Goal: Task Accomplishment & Management: Complete application form

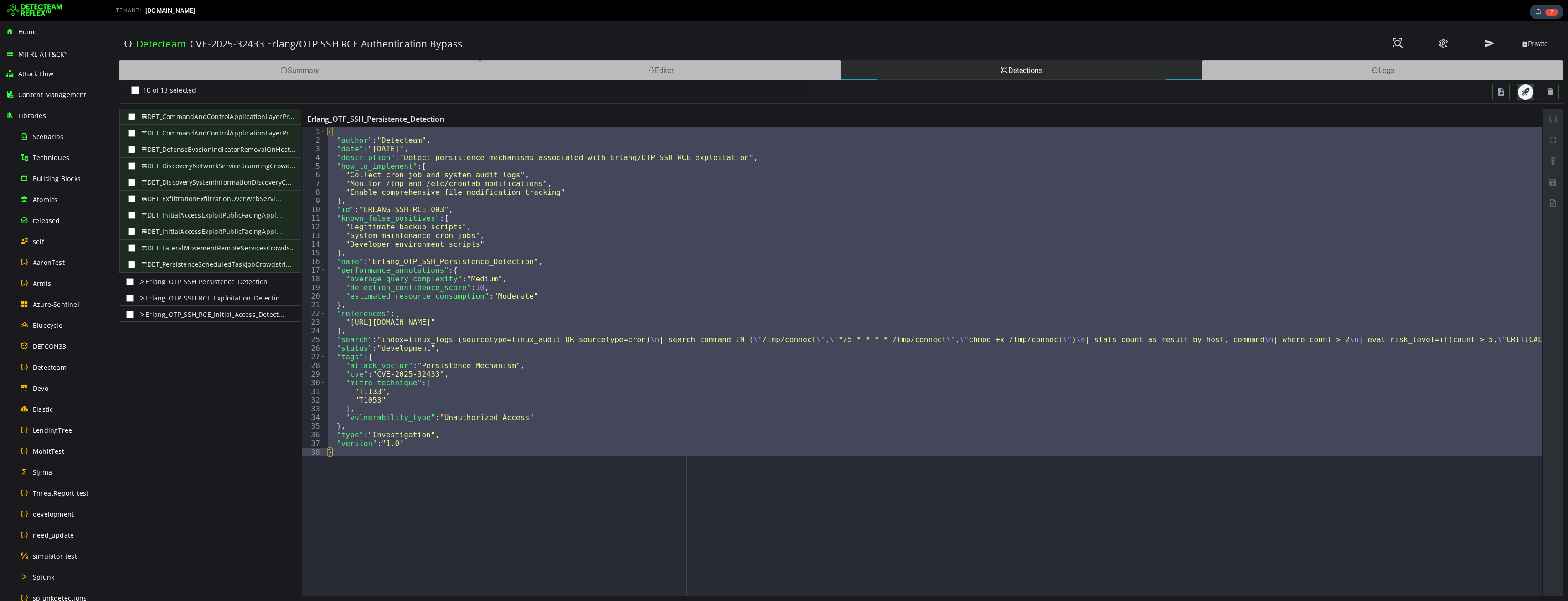
click at [1524, 92] on span "button" at bounding box center [1526, 92] width 9 height 9
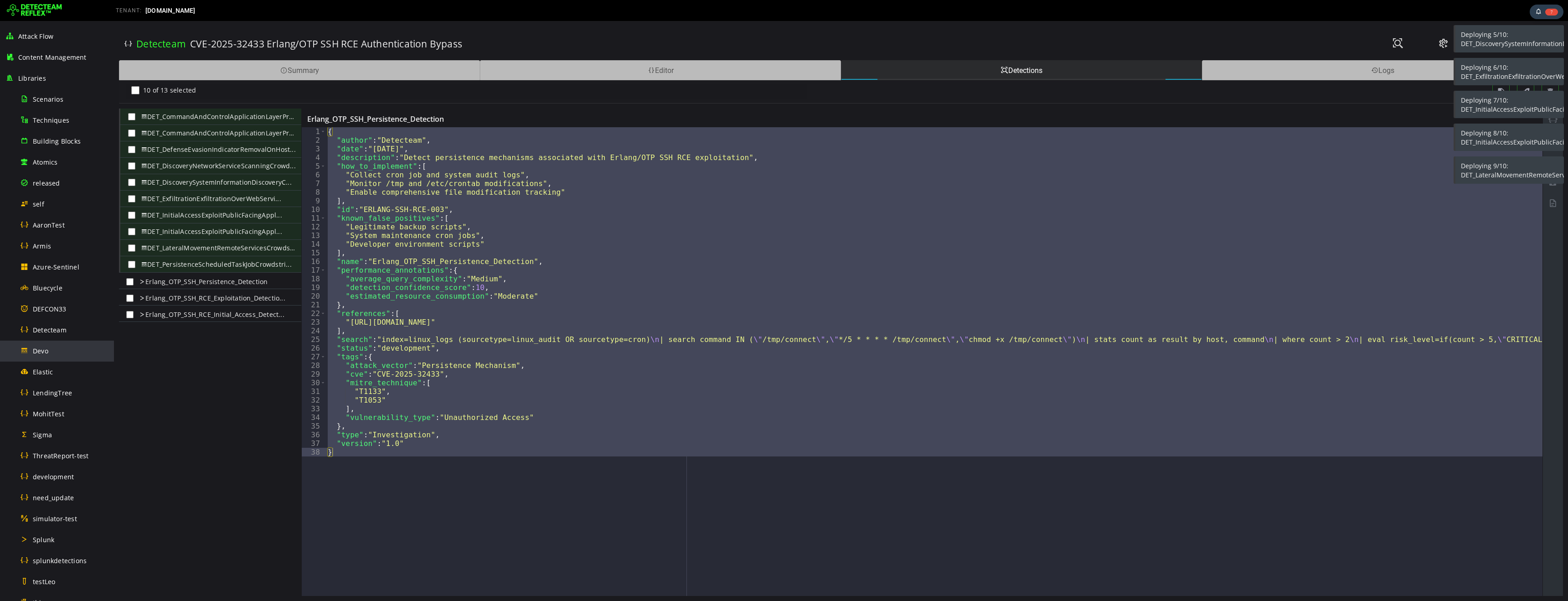
scroll to position [49, 0]
click at [58, 321] on span "Detecteam" at bounding box center [50, 318] width 34 height 8
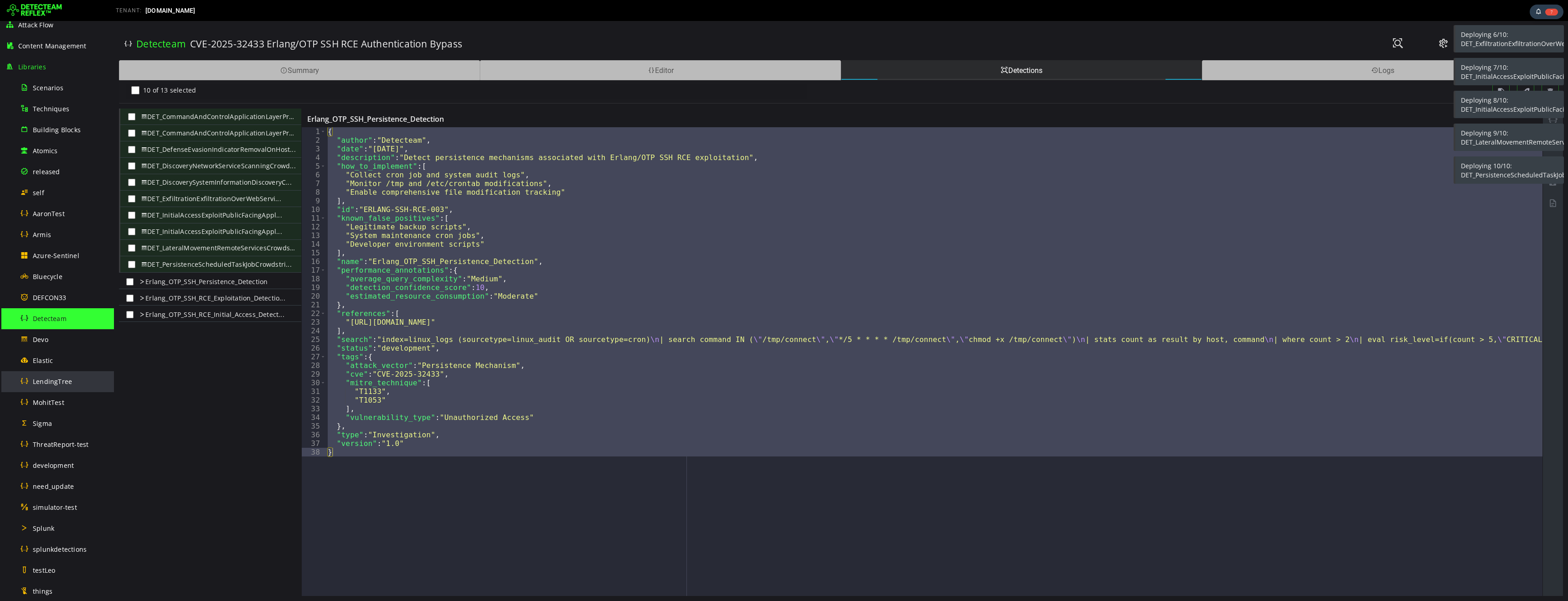
click at [51, 384] on span "LendingTree" at bounding box center [52, 381] width 39 height 8
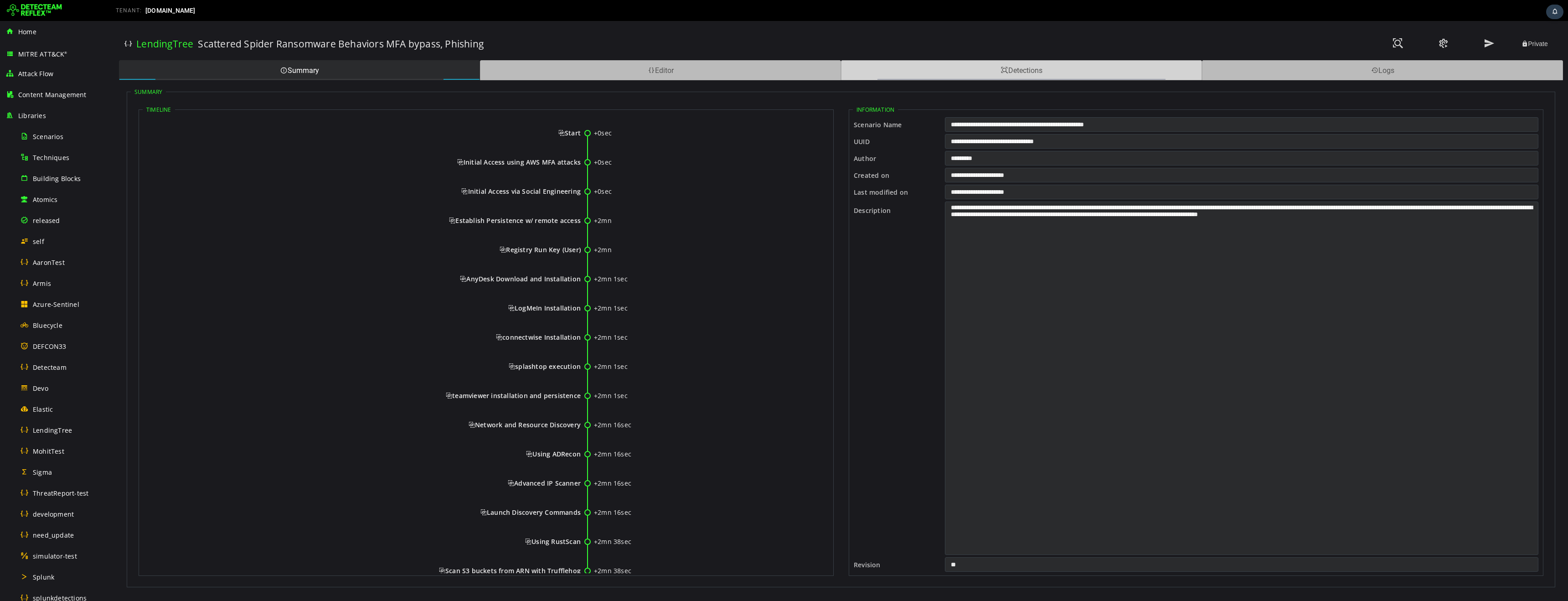
click at [1112, 69] on div "Detections" at bounding box center [1021, 70] width 361 height 20
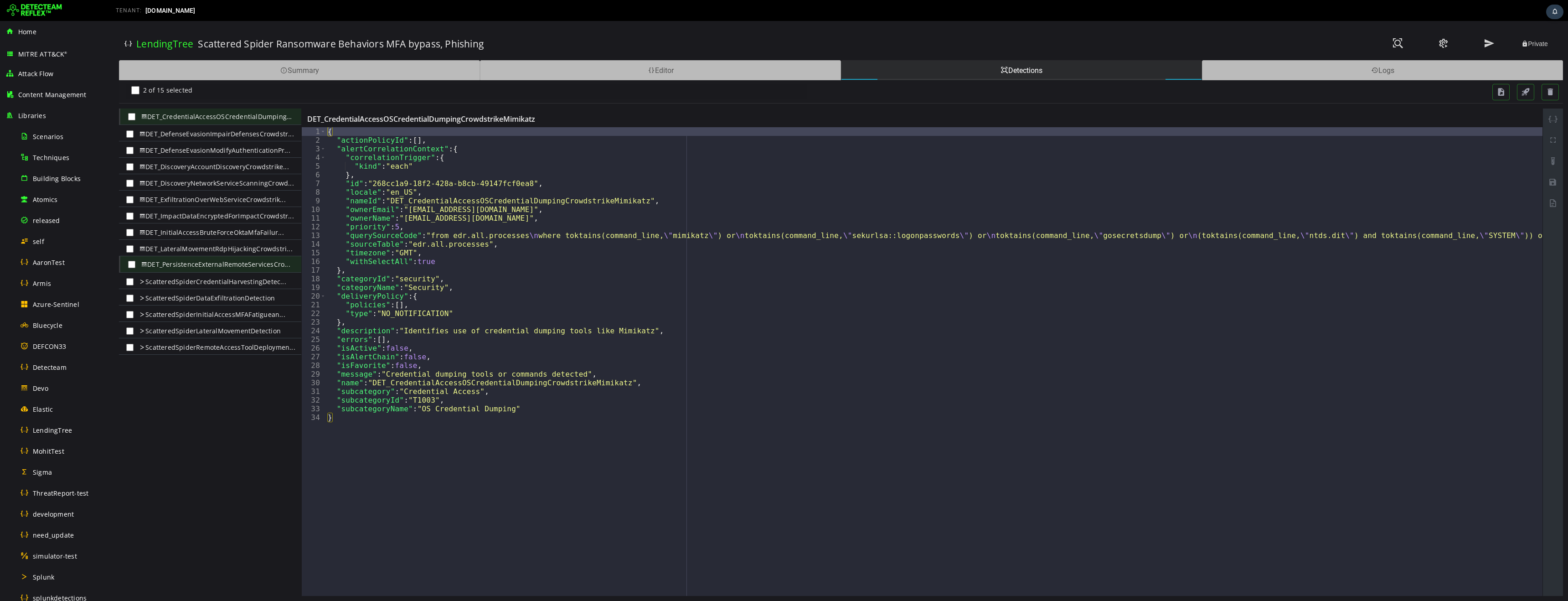
click at [130, 253] on div "DET_LateralMovementRdpHijackingCrowdstri..." at bounding box center [210, 248] width 175 height 15
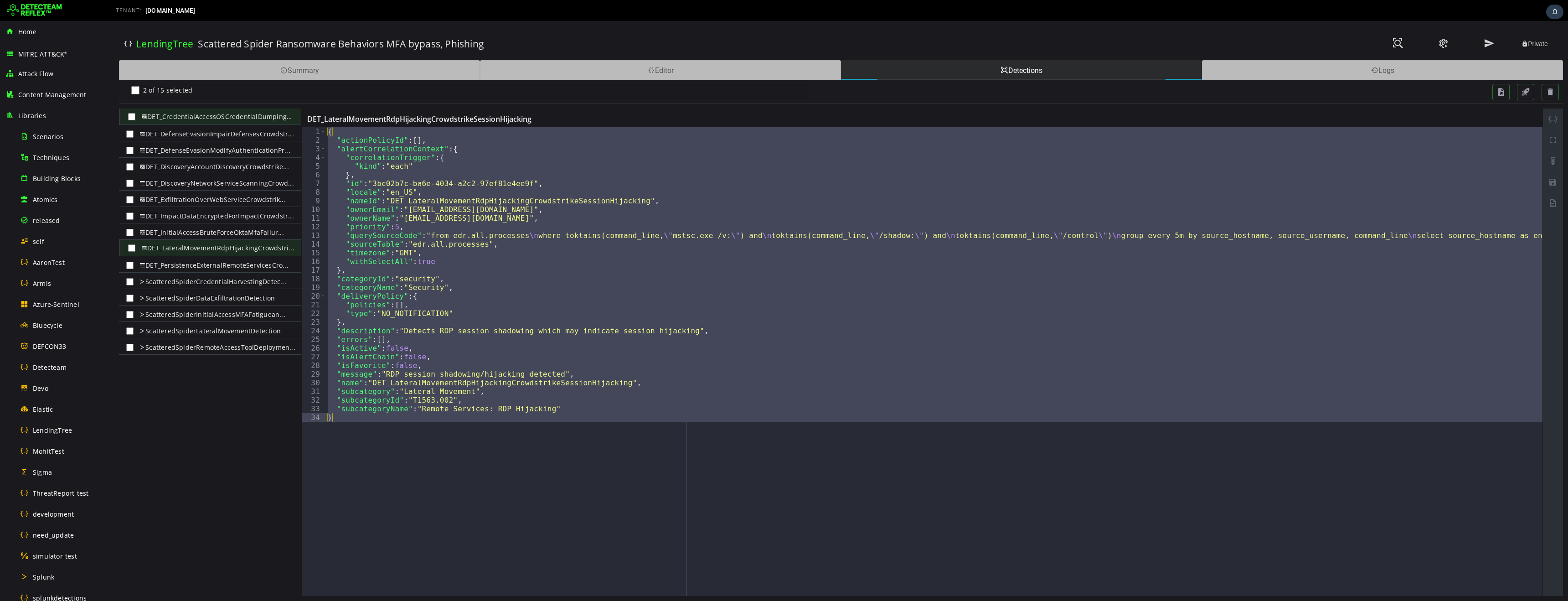
click at [128, 128] on div "DET_DefenseEvasionImpairDefensesCrowdstr..." at bounding box center [210, 134] width 175 height 15
click at [129, 170] on div "DET_DiscoveryAccountDiscoveryCrowdstrike..." at bounding box center [210, 166] width 175 height 15
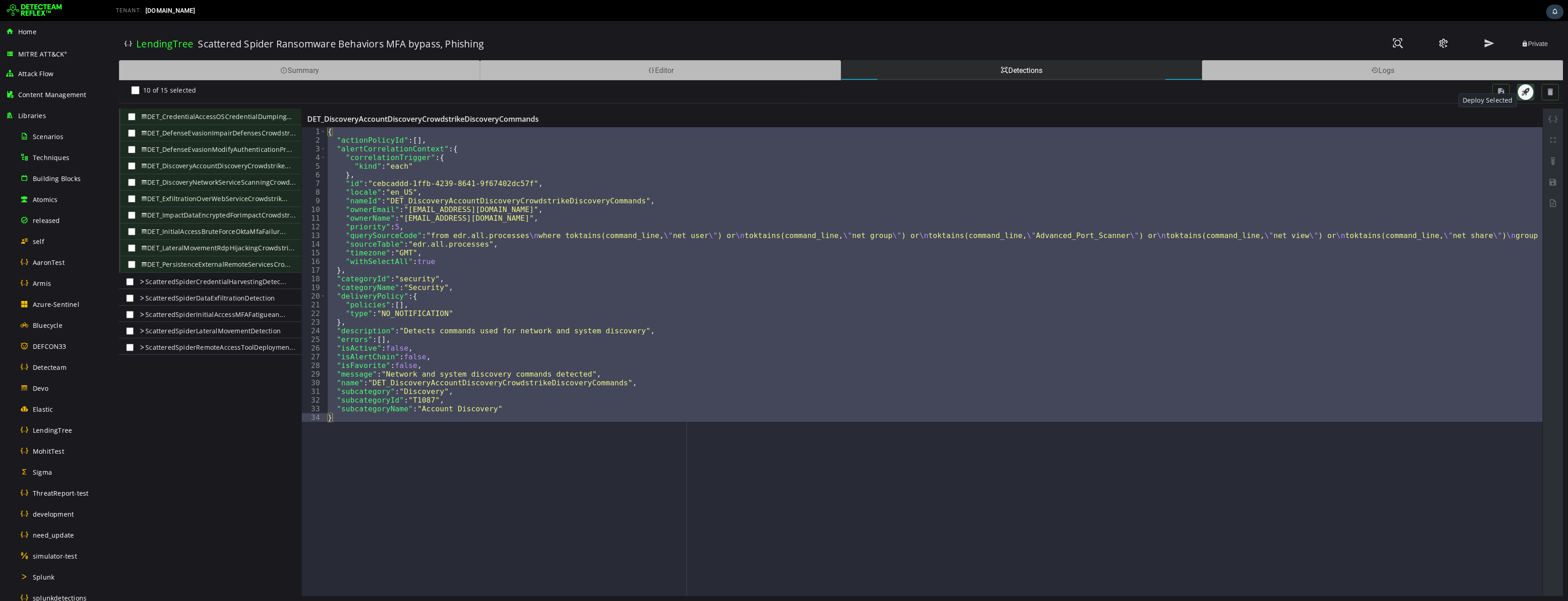
click at [1524, 93] on span "button" at bounding box center [1526, 92] width 9 height 9
click at [911, 37] on div "Private" at bounding box center [1218, 44] width 677 height 19
click at [1486, 46] on span at bounding box center [1489, 44] width 11 height 12
click at [1489, 43] on div "The Scenario is being submitted." at bounding box center [1510, 39] width 108 height 28
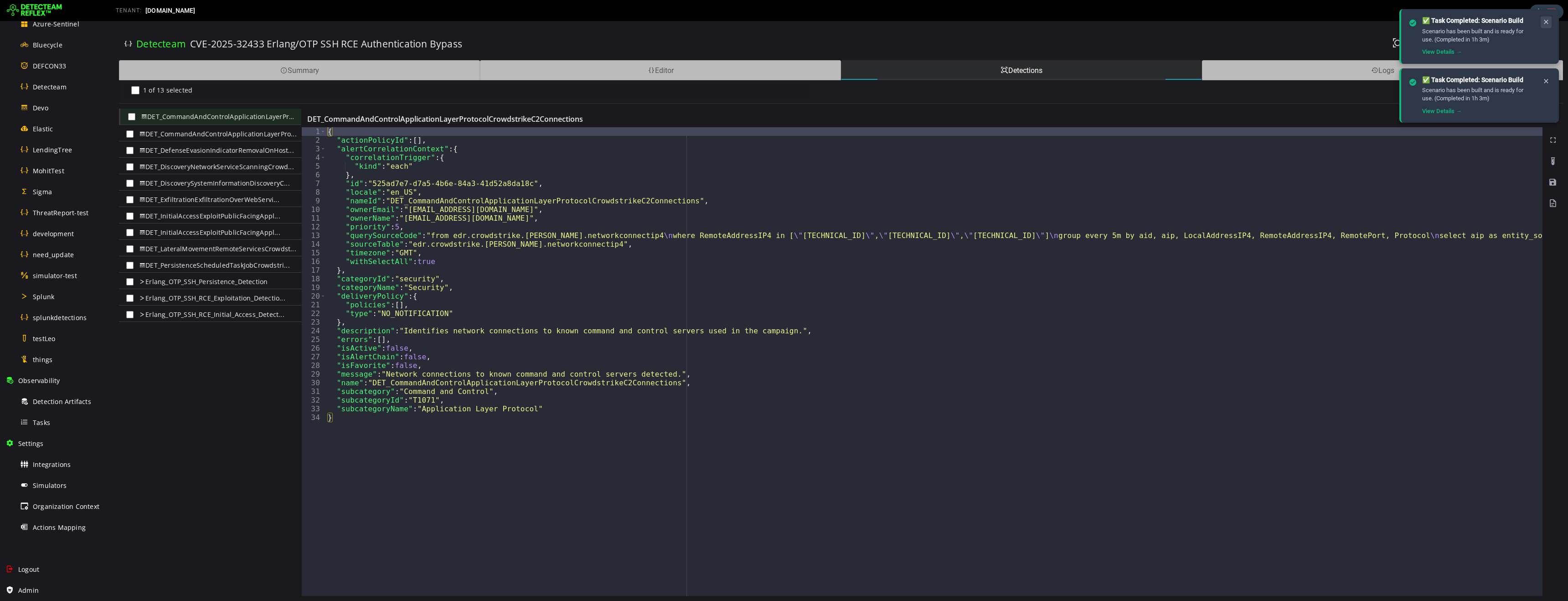
click at [1546, 21] on icon at bounding box center [1547, 22] width 8 height 8
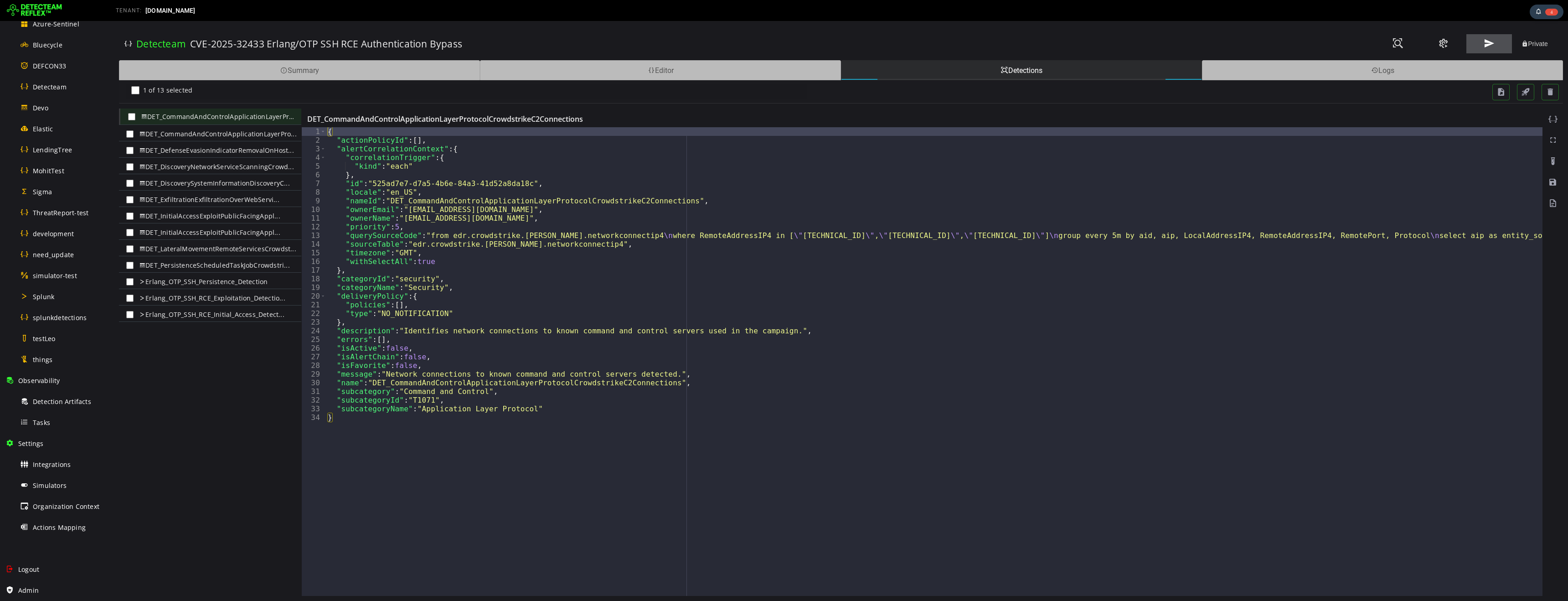
click at [1487, 44] on span at bounding box center [1489, 44] width 11 height 12
click at [1487, 44] on div "The Scenario is being submitted." at bounding box center [1508, 35] width 114 height 25
